Goal: Browse casually: Explore the website without a specific task or goal

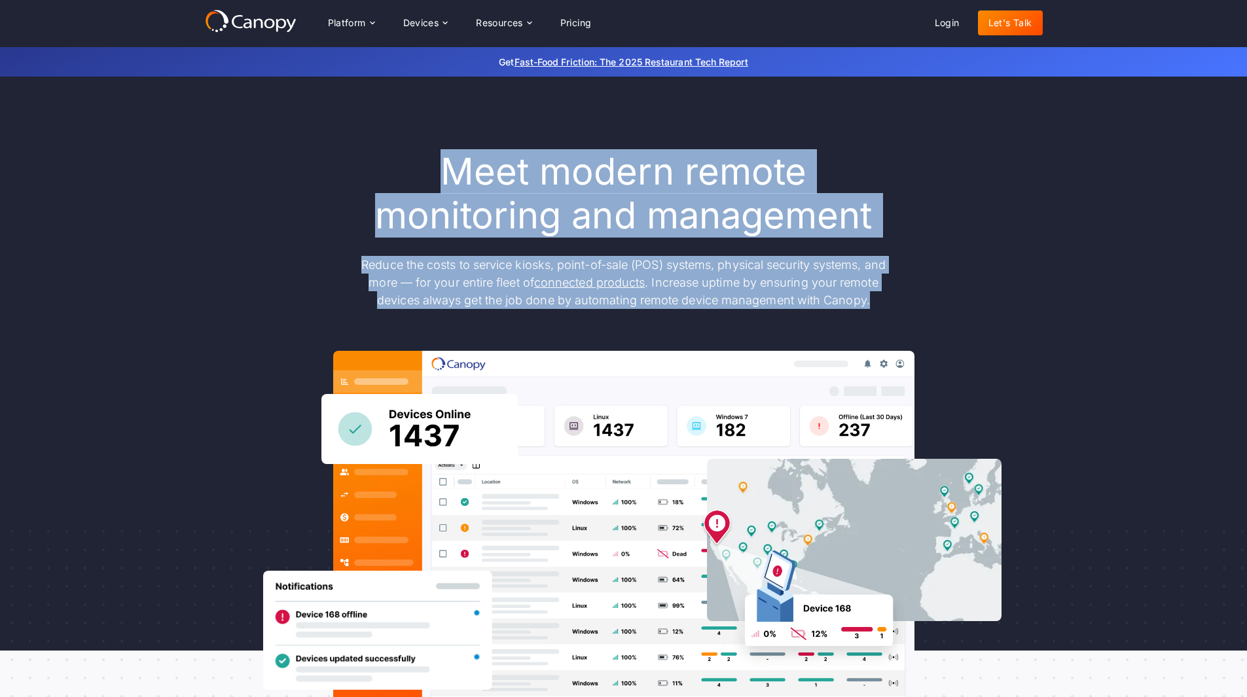
drag, startPoint x: 443, startPoint y: 135, endPoint x: 894, endPoint y: 281, distance: 473.9
click at [894, 281] on div "Meet modern remote monitoring and management Reduce the costs to service kiosks…" at bounding box center [624, 429] width 838 height 558
drag, startPoint x: 894, startPoint y: 281, endPoint x: 376, endPoint y: 125, distance: 540.7
click at [376, 150] on div "Meet modern remote monitoring and management Reduce the costs to service kiosks…" at bounding box center [624, 429] width 838 height 558
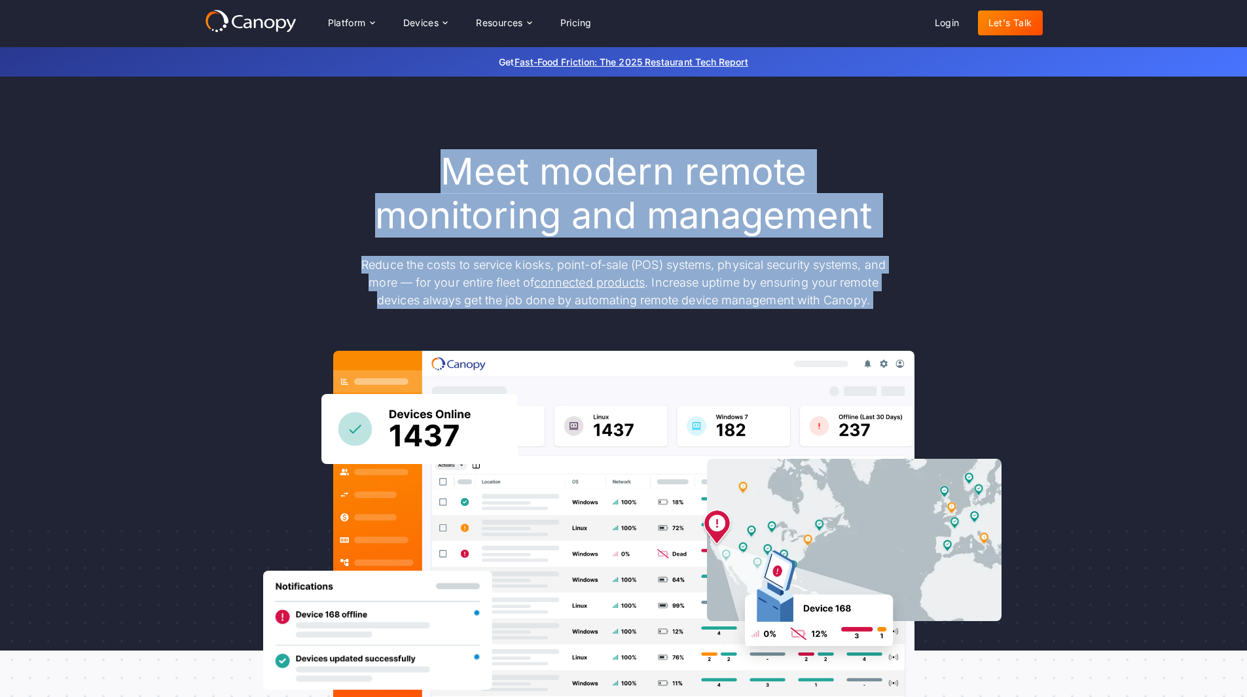
click at [376, 150] on h1 "Meet modern remote monitoring and management" at bounding box center [624, 194] width 550 height 88
drag, startPoint x: 376, startPoint y: 125, endPoint x: 894, endPoint y: 283, distance: 541.3
click at [894, 283] on div "Meet modern remote monitoring and management Reduce the costs to service kiosks…" at bounding box center [624, 429] width 838 height 558
drag, startPoint x: 894, startPoint y: 283, endPoint x: 340, endPoint y: 145, distance: 570.6
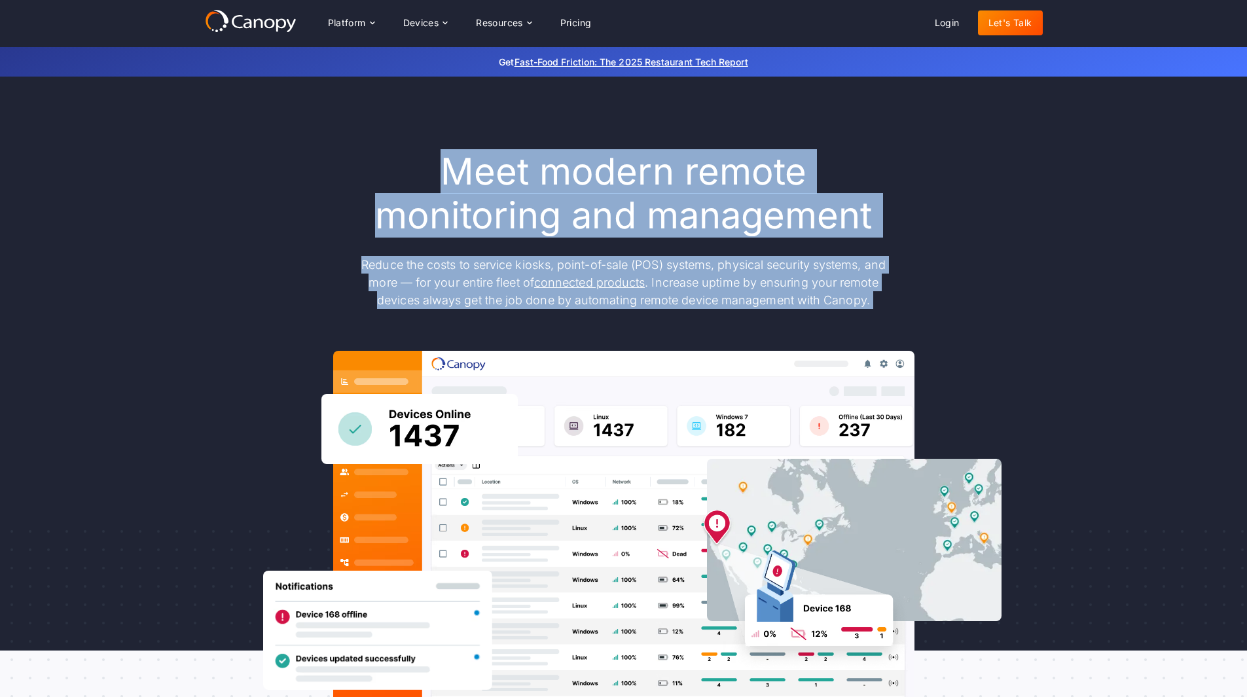
click at [340, 150] on div "Meet modern remote monitoring and management Reduce the costs to service kiosks…" at bounding box center [624, 429] width 838 height 558
drag, startPoint x: 340, startPoint y: 145, endPoint x: 874, endPoint y: 290, distance: 553.2
click at [874, 290] on div "Meet modern remote monitoring and management Reduce the costs to service kiosks…" at bounding box center [624, 429] width 838 height 558
click at [875, 290] on div "Meet modern remote monitoring and management Reduce the costs to service kiosks…" at bounding box center [624, 429] width 838 height 558
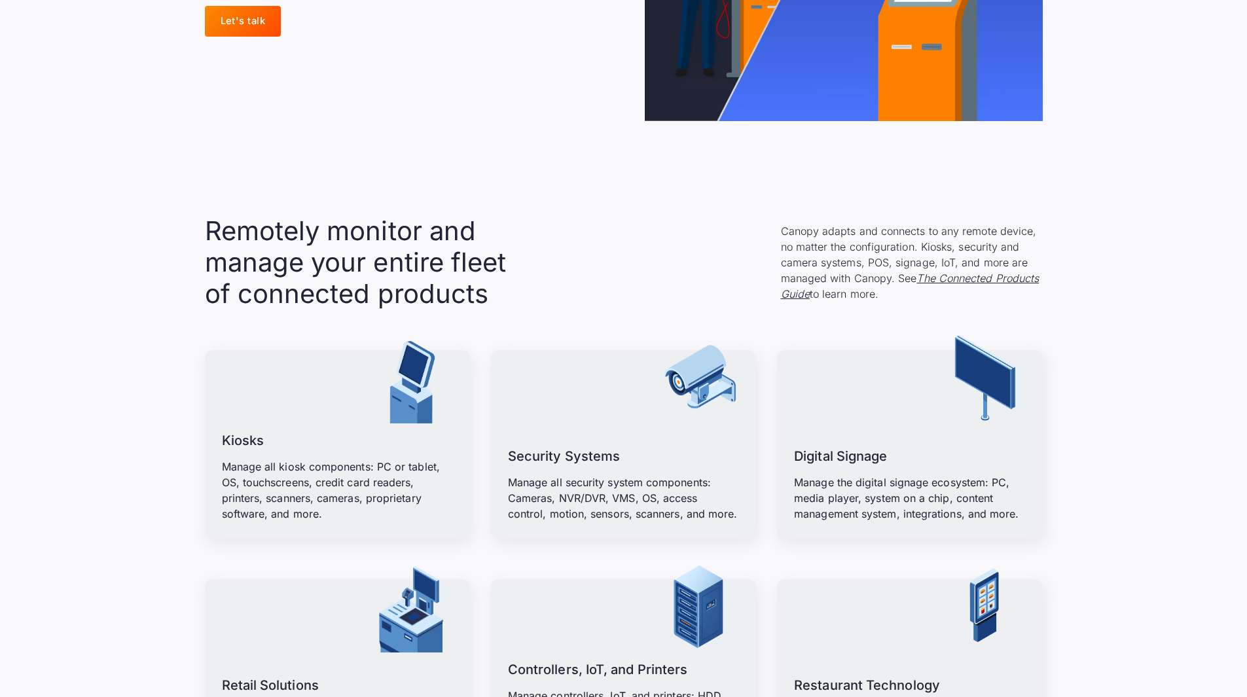
scroll to position [1374, 0]
